Goal: Check status: Check status

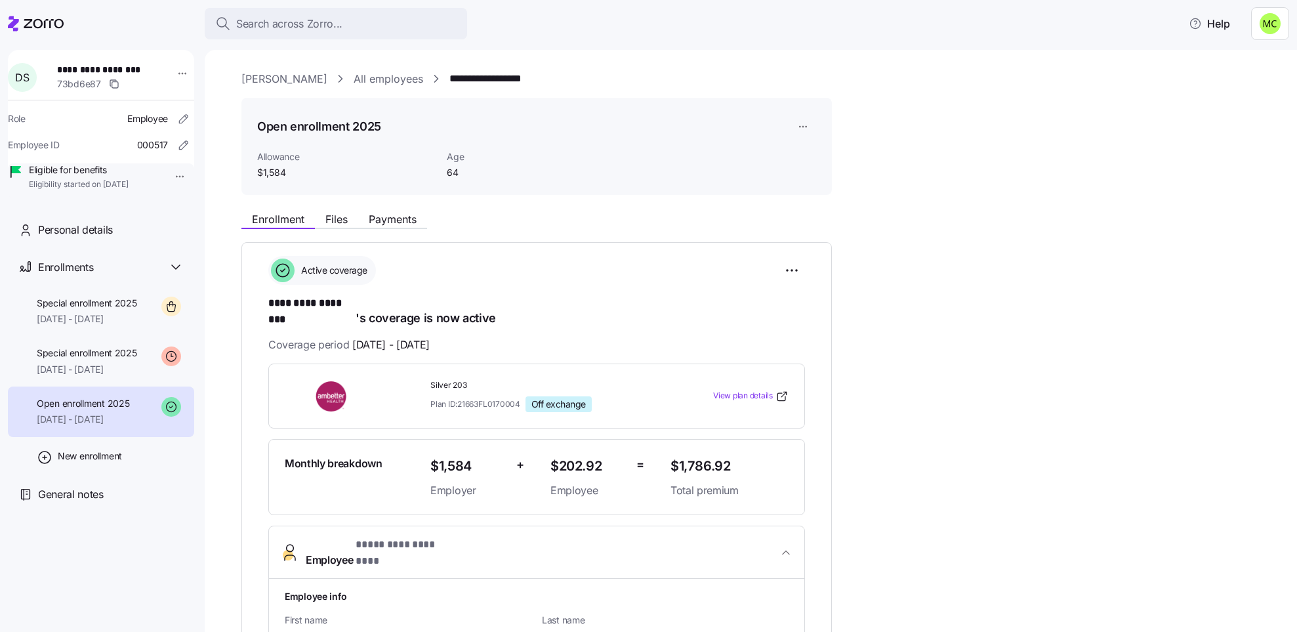
scroll to position [1, 0]
click at [129, 325] on span "[DATE] - [DATE]" at bounding box center [87, 318] width 100 height 13
